Goal: Transaction & Acquisition: Download file/media

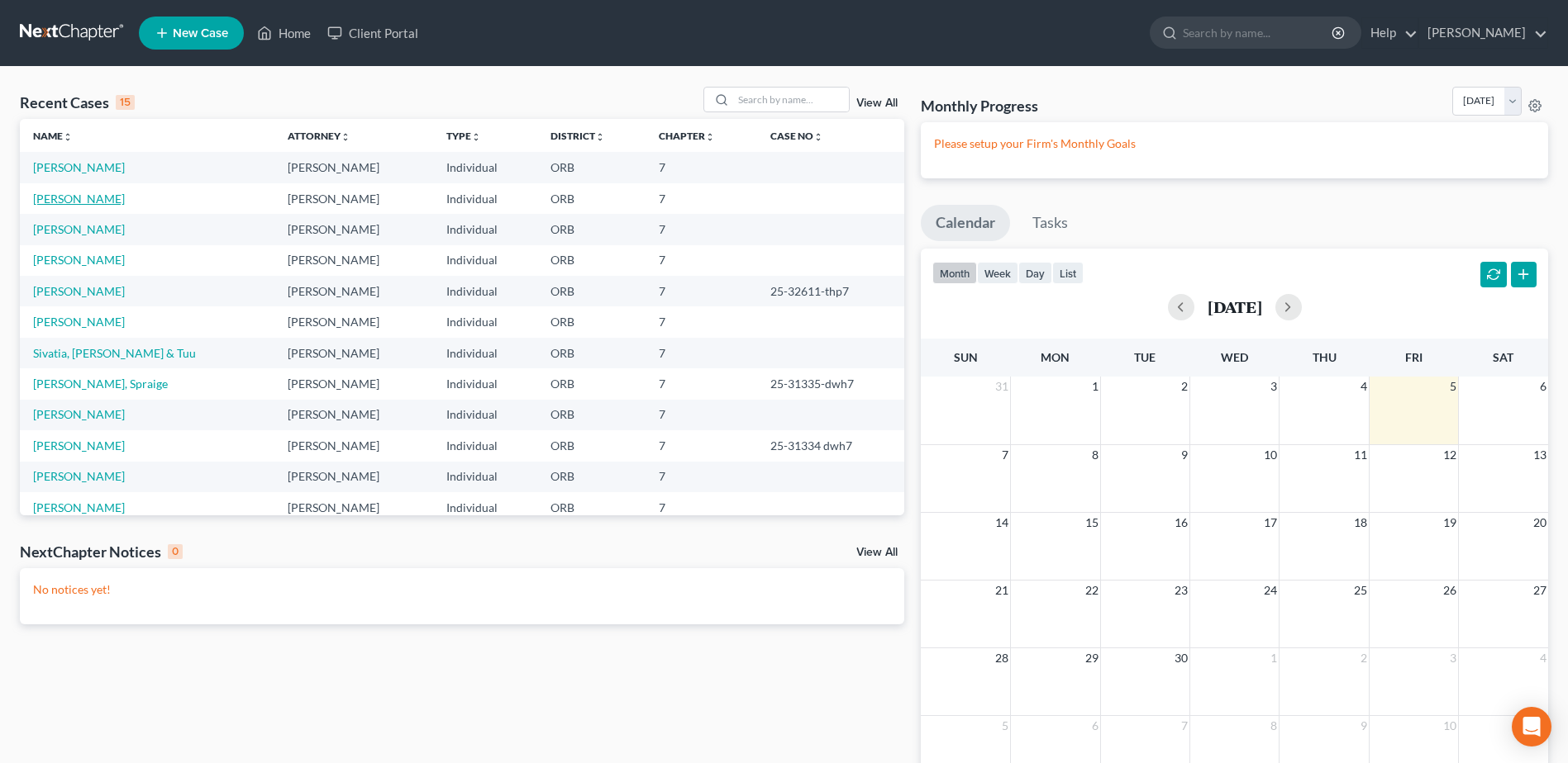
click at [108, 195] on link "[PERSON_NAME]" at bounding box center [79, 198] width 92 height 14
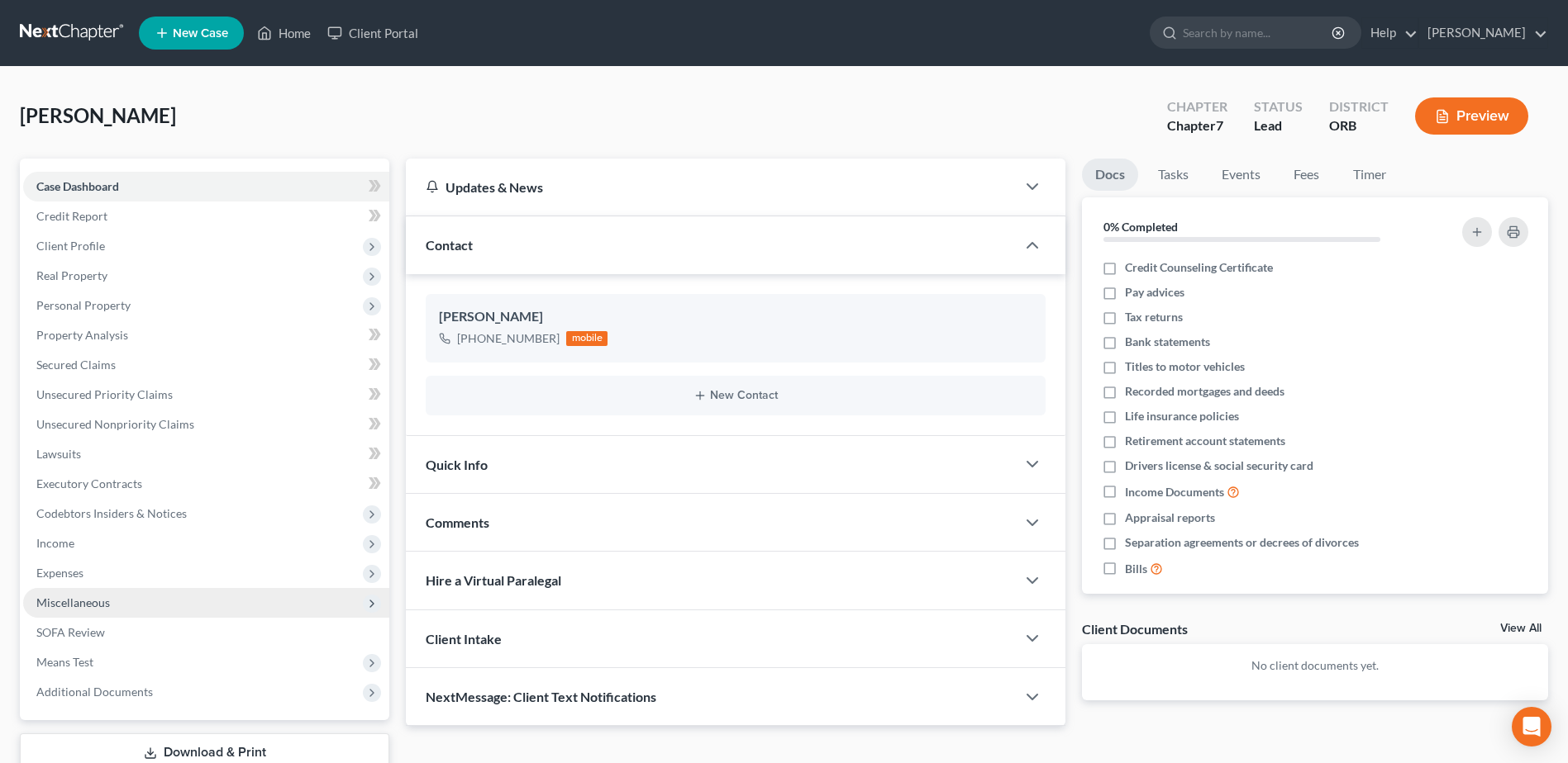
click at [197, 591] on span "Miscellaneous" at bounding box center [206, 603] width 366 height 29
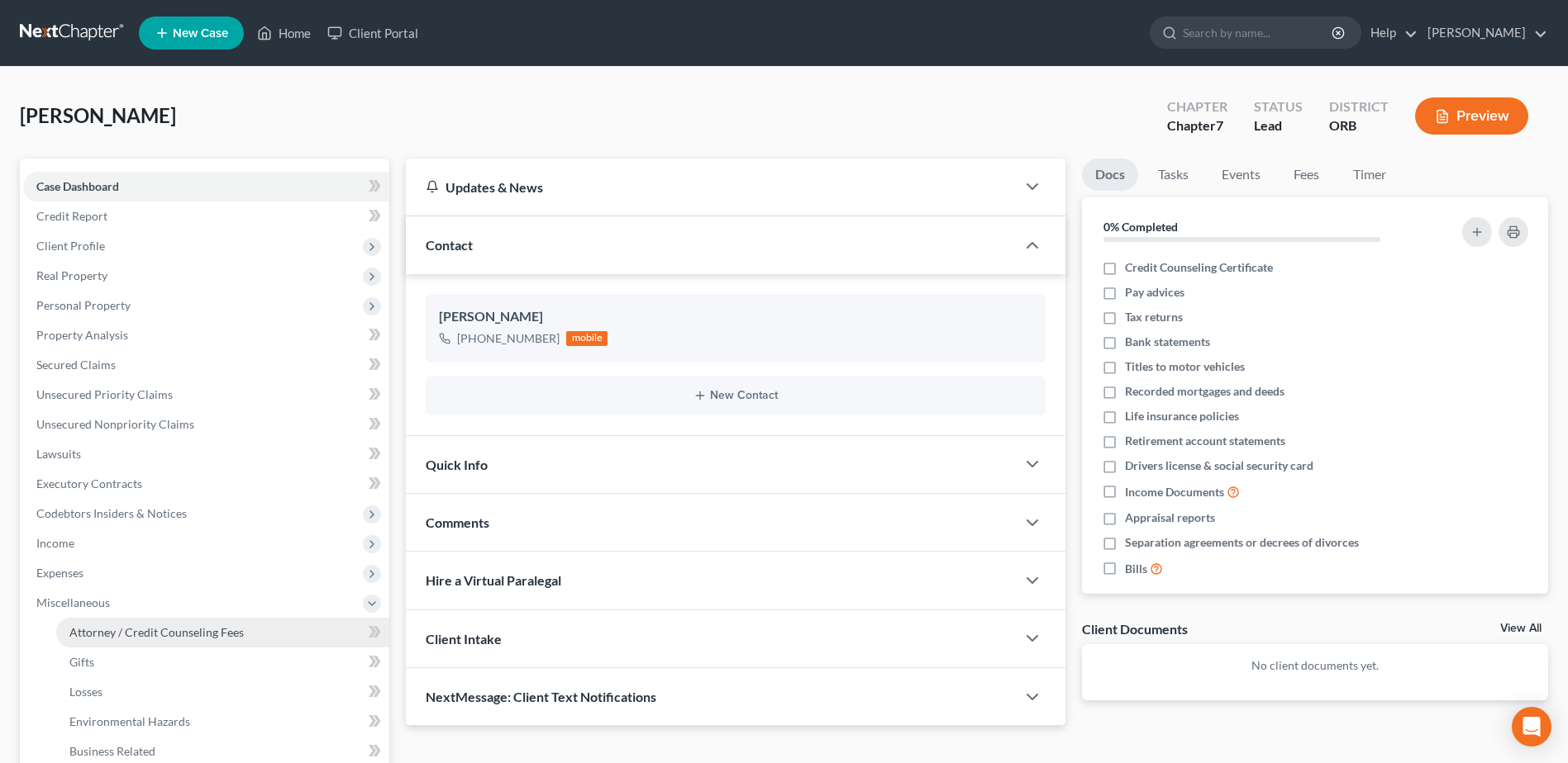
click at [201, 627] on span "Attorney / Credit Counseling Fees" at bounding box center [156, 632] width 175 height 14
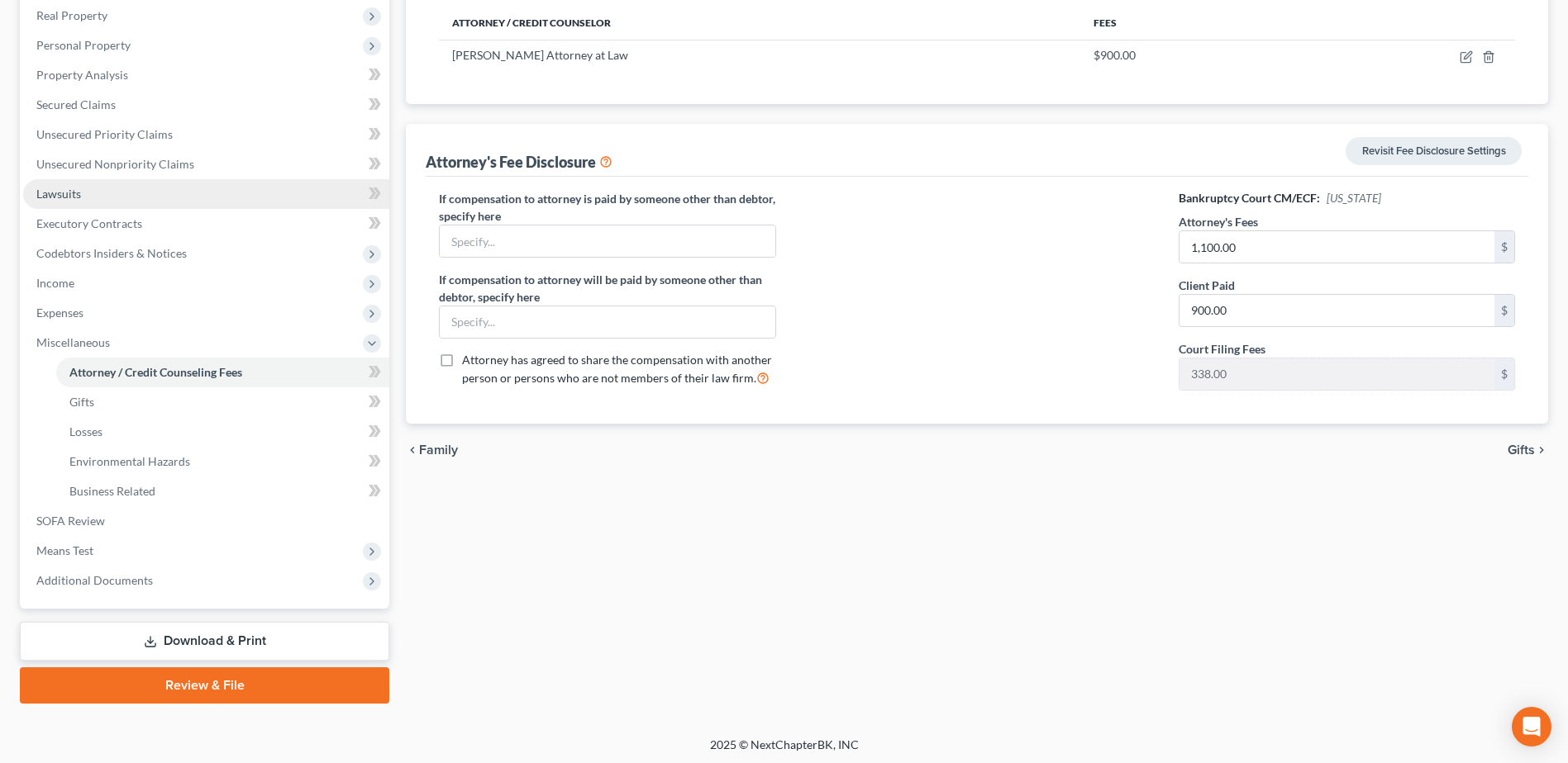
scroll to position [263, 0]
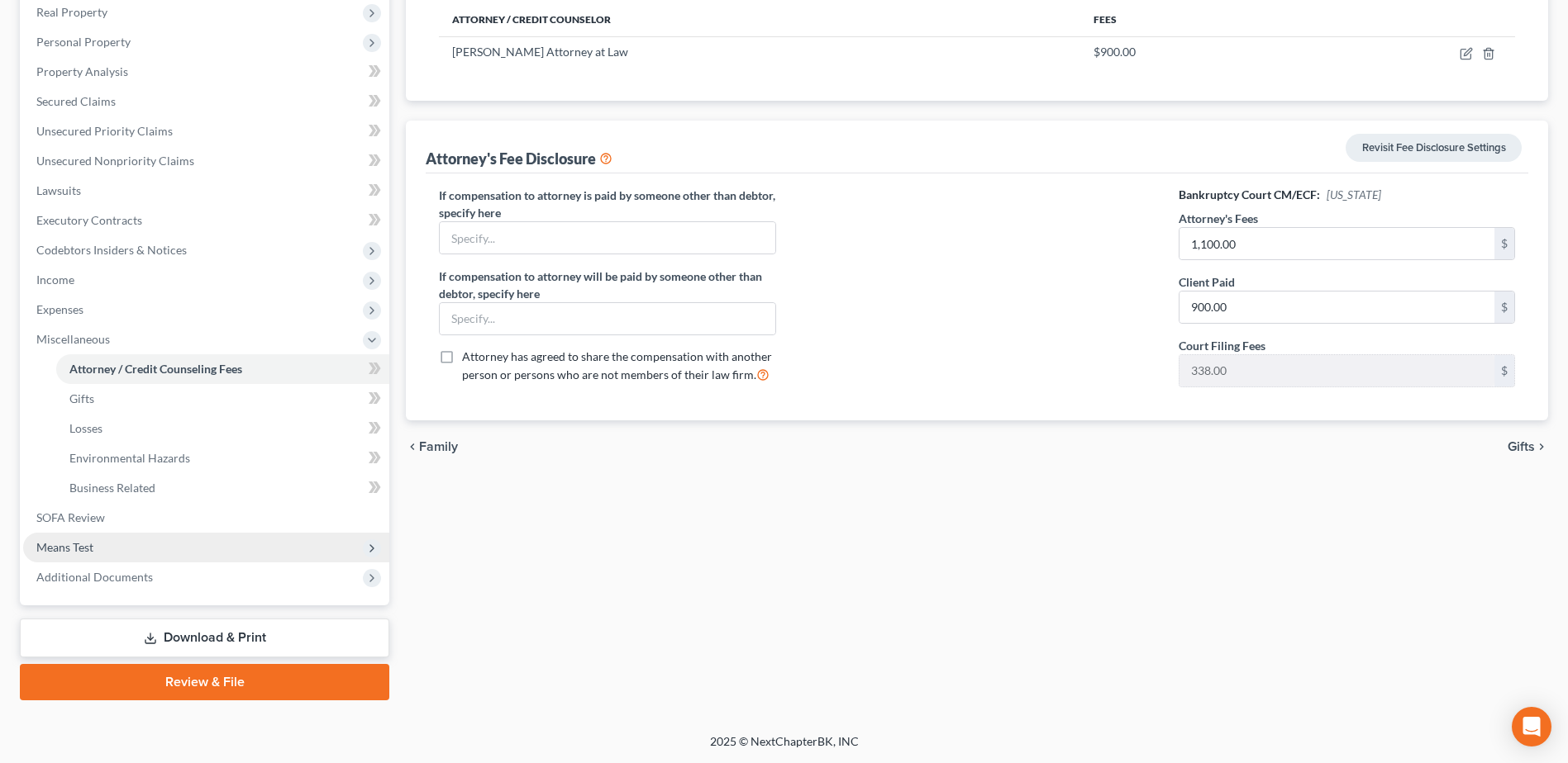
click at [249, 537] on span "Means Test" at bounding box center [206, 547] width 366 height 29
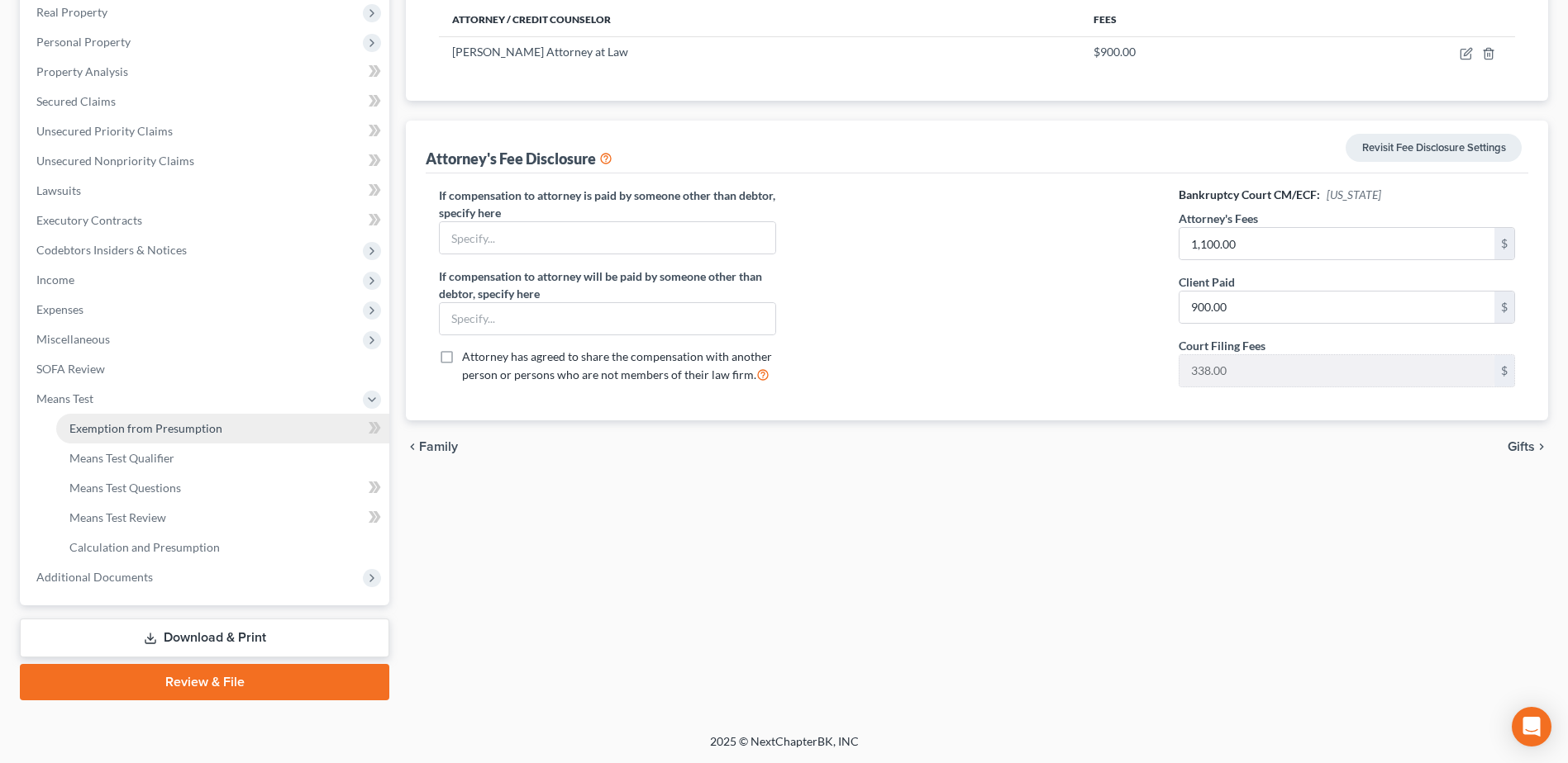
click at [179, 415] on link "Exemption from Presumption" at bounding box center [223, 428] width 333 height 29
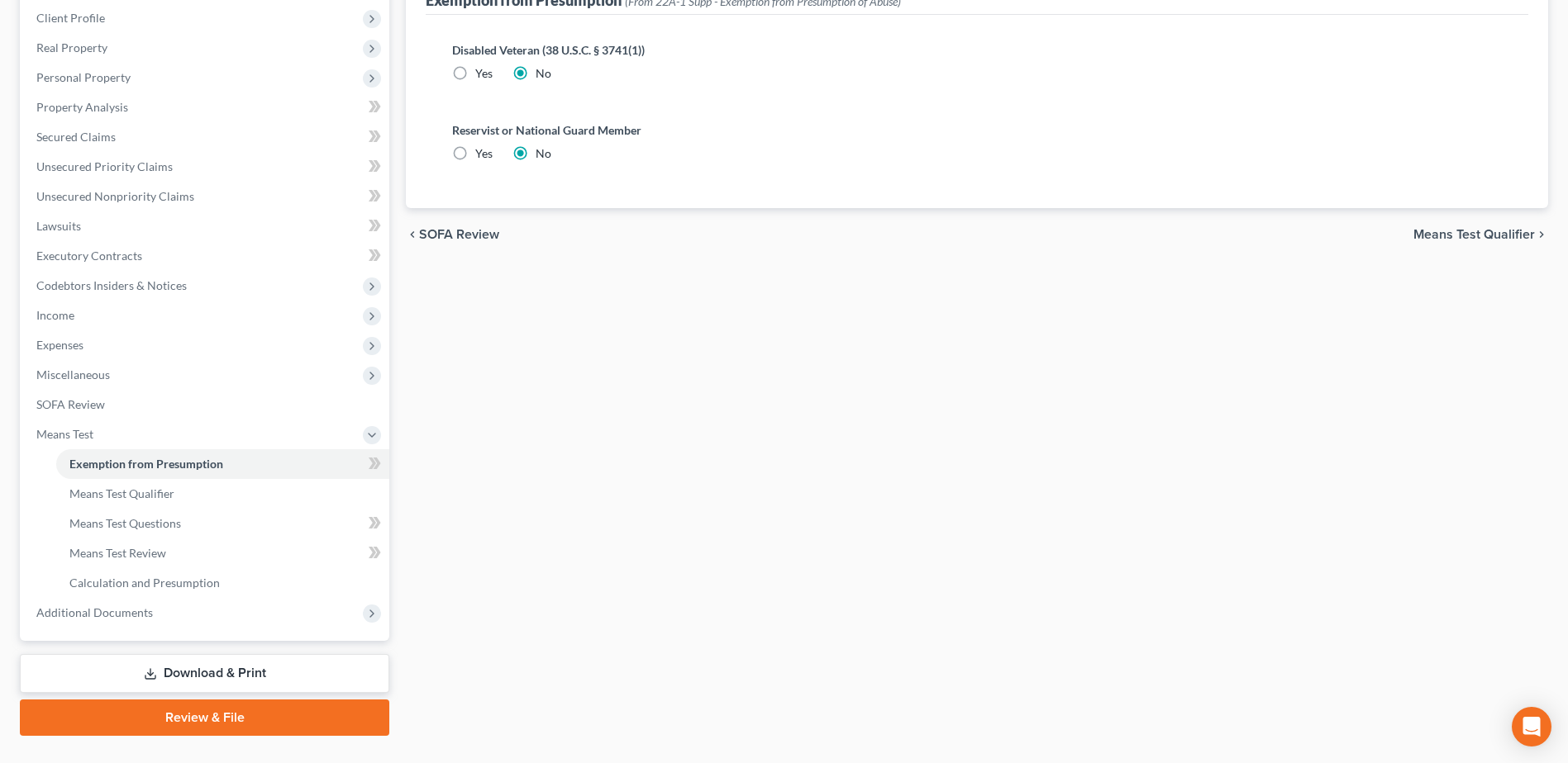
scroll to position [263, 0]
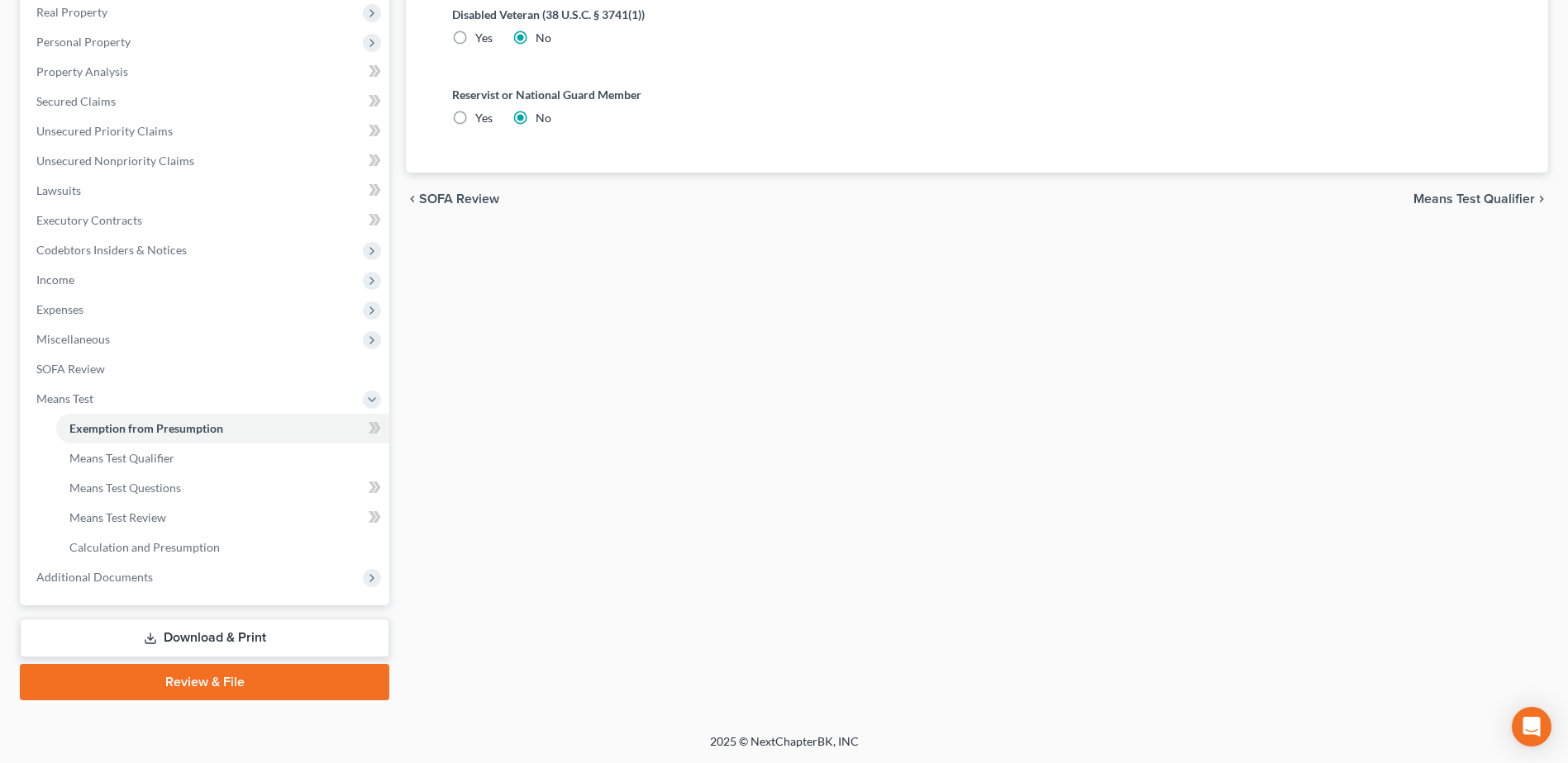
click at [267, 630] on link "Download & Print" at bounding box center [204, 638] width 369 height 39
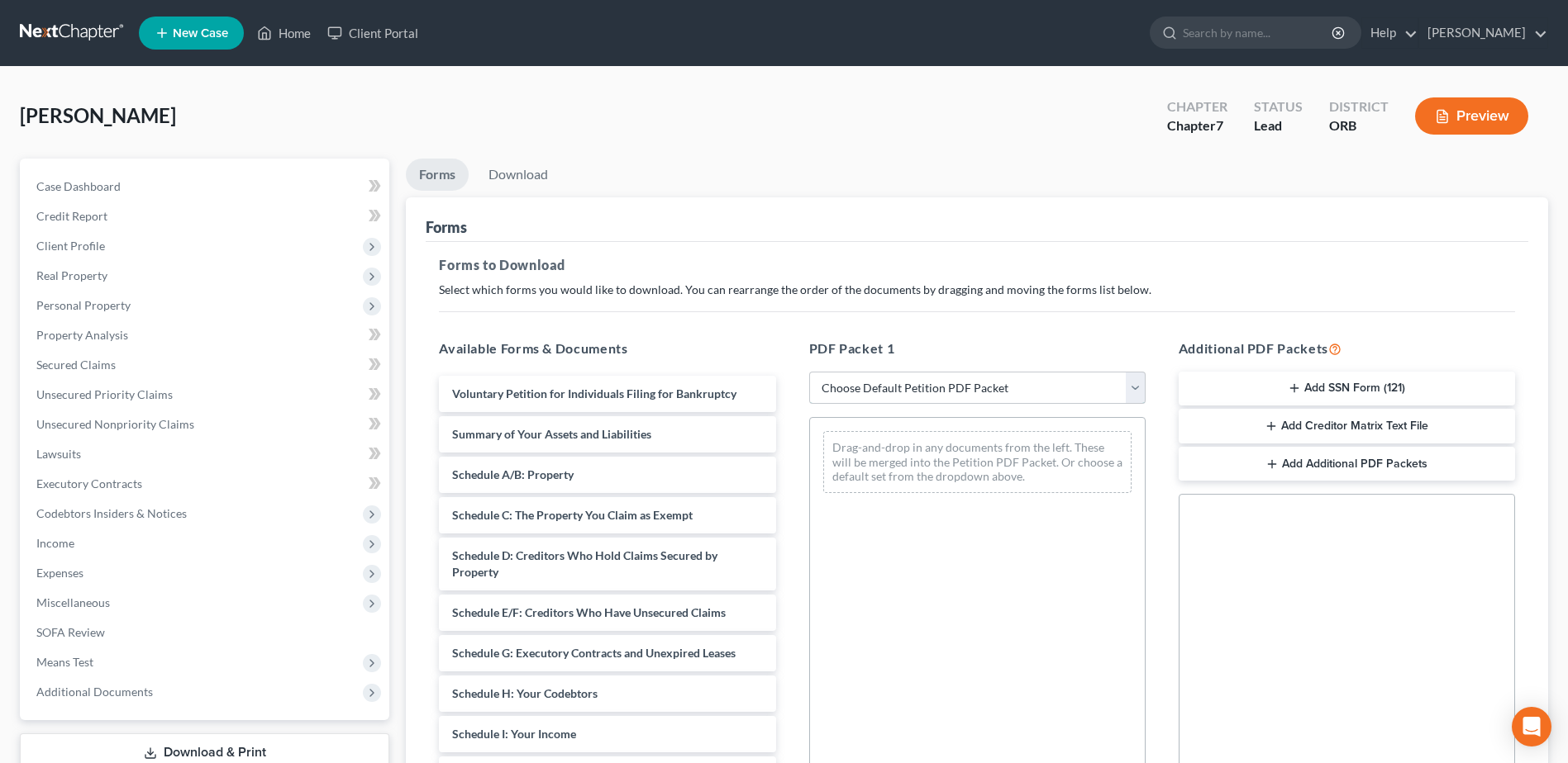
click at [1084, 387] on select "Choose Default Petition PDF Packet Complete Bankruptcy Petition (all forms and …" at bounding box center [977, 388] width 336 height 33
select select "4"
click at [809, 372] on select "Choose Default Petition PDF Packet Complete Bankruptcy Petition (all forms and …" at bounding box center [977, 388] width 336 height 33
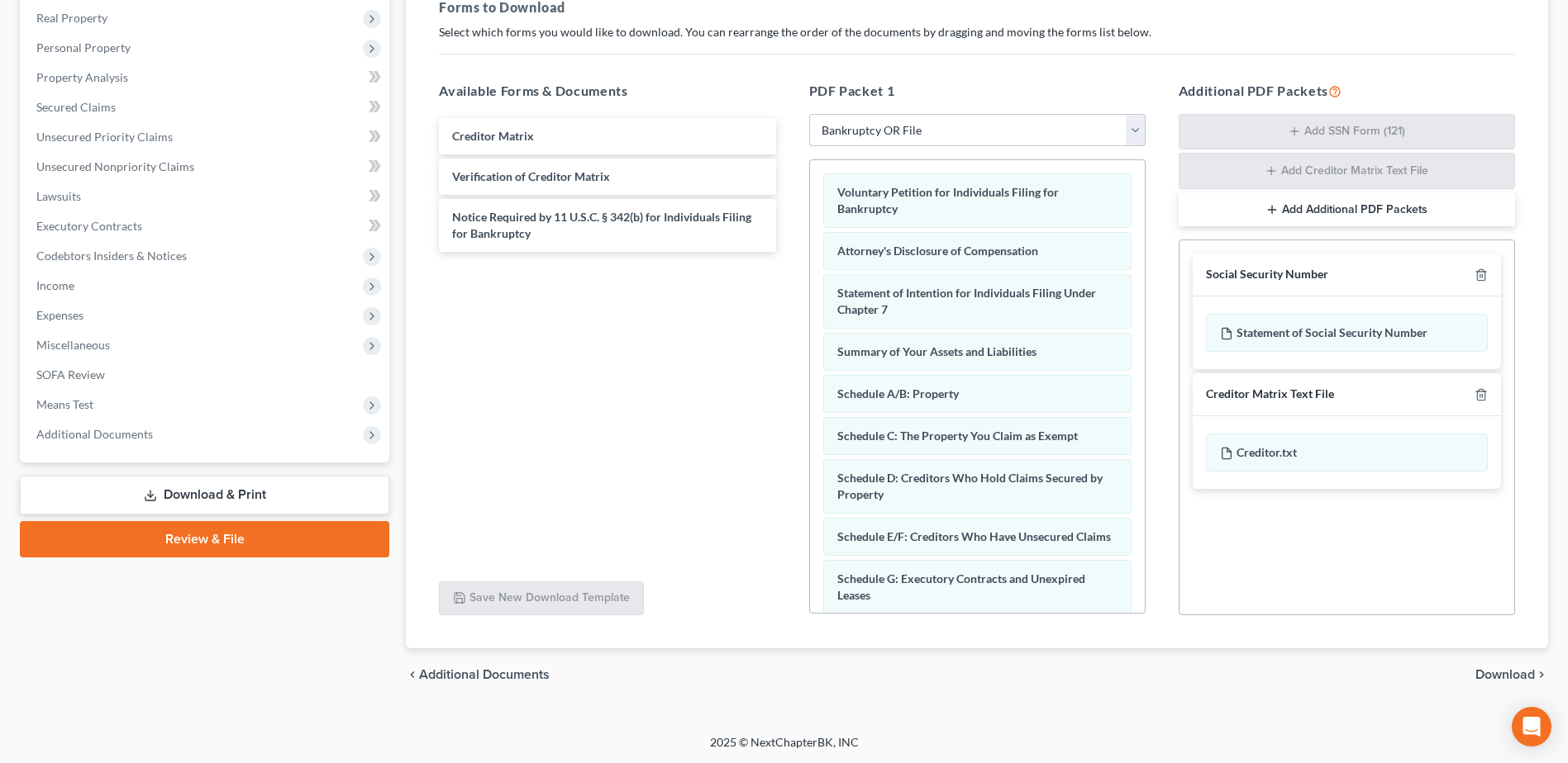
scroll to position [259, 0]
click at [1504, 668] on span "Download" at bounding box center [1505, 674] width 60 height 14
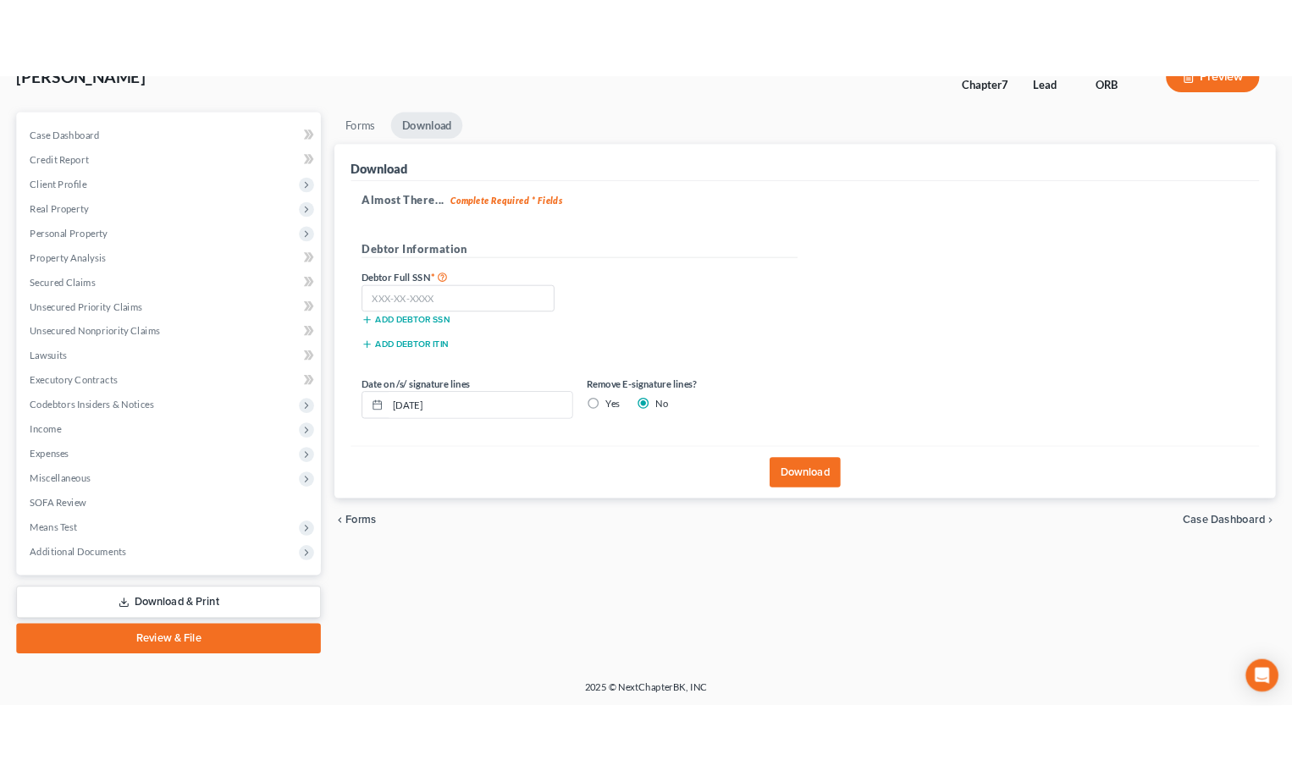
scroll to position [118, 0]
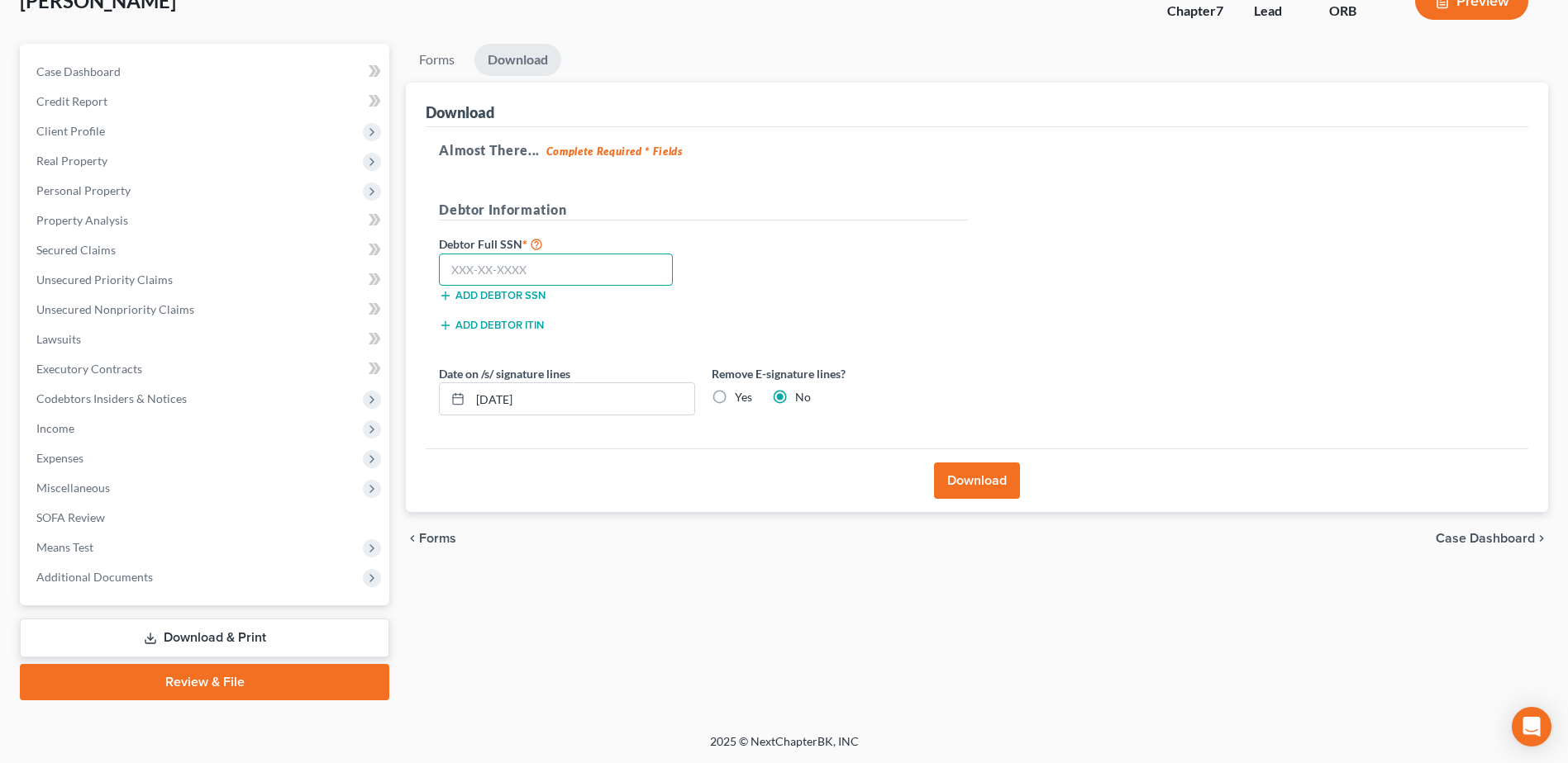
click at [633, 284] on input "text" at bounding box center [556, 270] width 234 height 33
type input "540-23-8383"
click at [945, 474] on button "Download" at bounding box center [976, 480] width 86 height 36
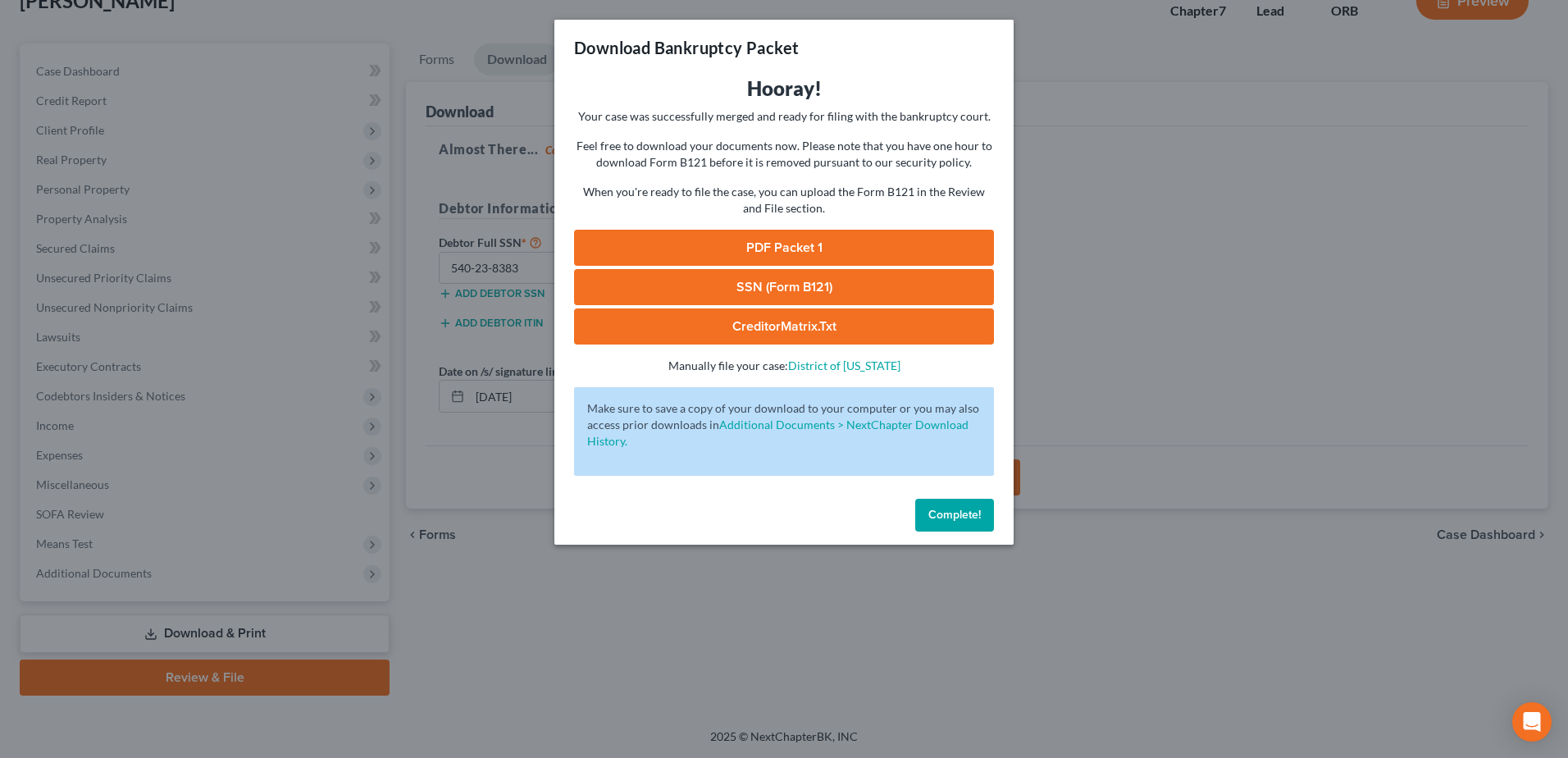
drag, startPoint x: 813, startPoint y: 278, endPoint x: 758, endPoint y: 289, distance: 56.1
click at [758, 289] on link "SSN (Form B121)" at bounding box center [783, 287] width 420 height 36
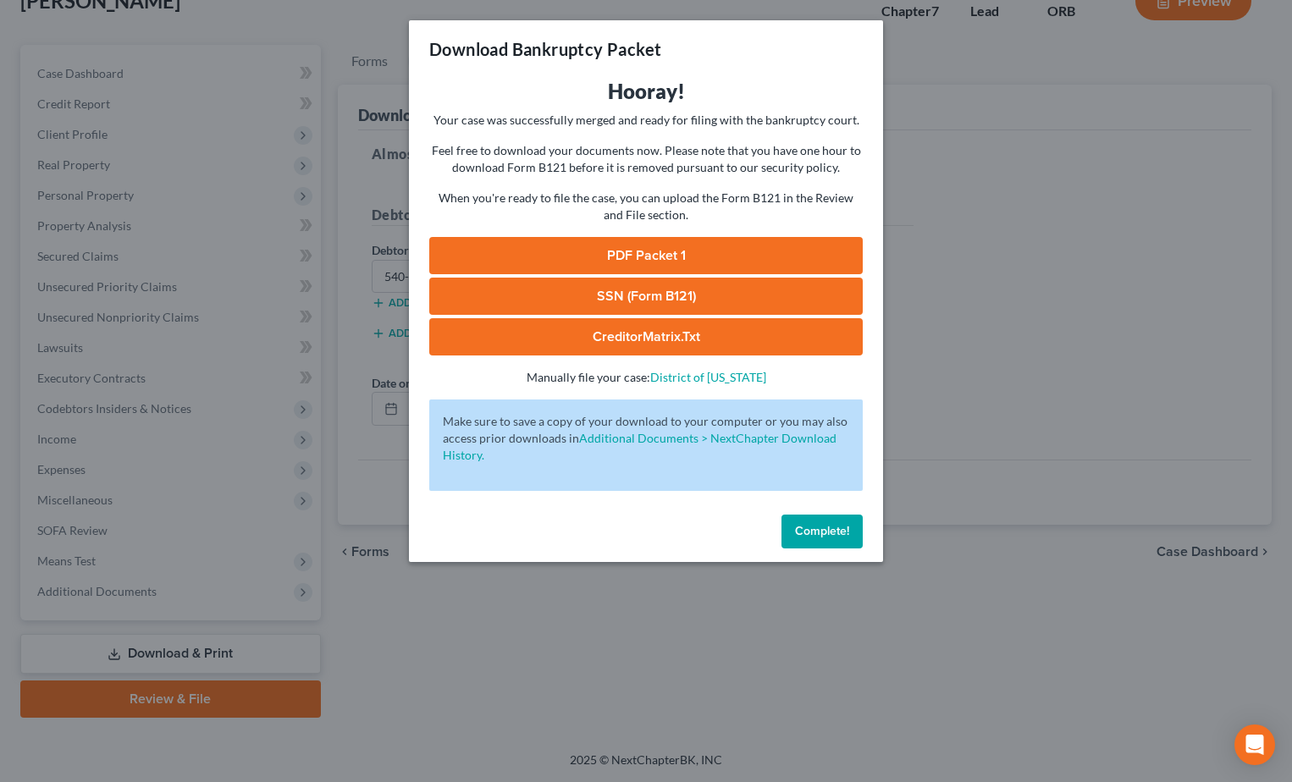
click at [732, 253] on link "PDF Packet 1" at bounding box center [645, 255] width 433 height 37
